Goal: Obtain resource: Download file/media

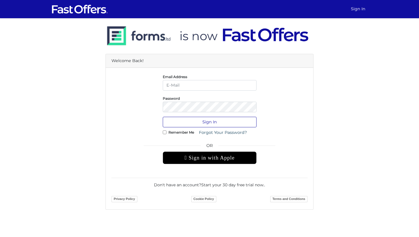
type input "sarah@sarahcromie.com"
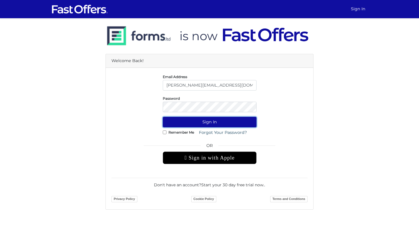
click at [215, 120] on button "Sign In" at bounding box center [210, 122] width 94 height 11
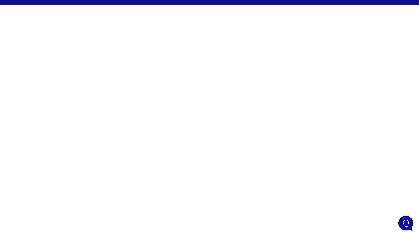
scroll to position [14, 0]
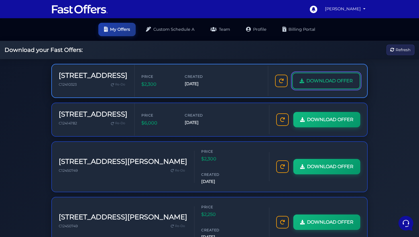
click at [309, 81] on span "DOWNLOAD OFFER" at bounding box center [330, 80] width 46 height 7
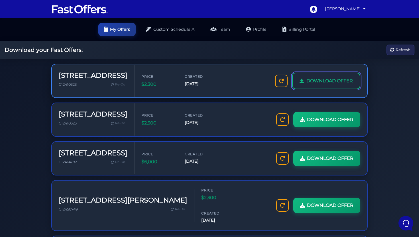
click at [336, 85] on link "DOWNLOAD OFFER" at bounding box center [326, 81] width 68 height 17
